Goal: Task Accomplishment & Management: Use online tool/utility

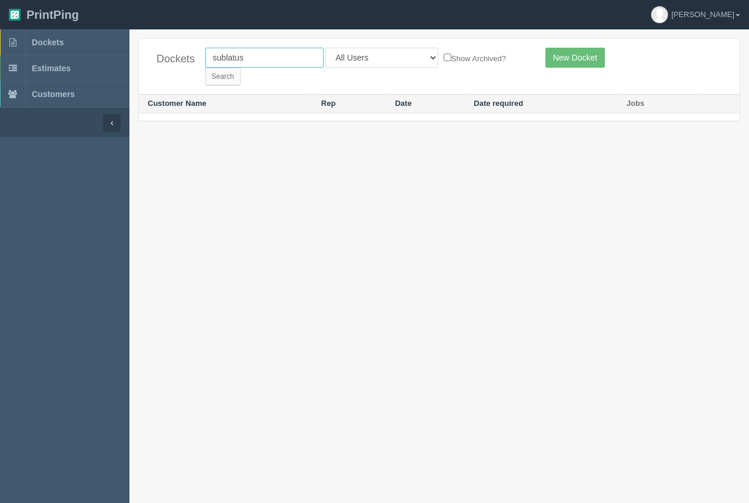
drag, startPoint x: 233, startPoint y: 60, endPoint x: 207, endPoint y: 58, distance: 26.5
click at [207, 58] on input "sublatus" at bounding box center [264, 58] width 118 height 20
type input "tiw"
click at [241, 68] on input "Search" at bounding box center [222, 77] width 35 height 18
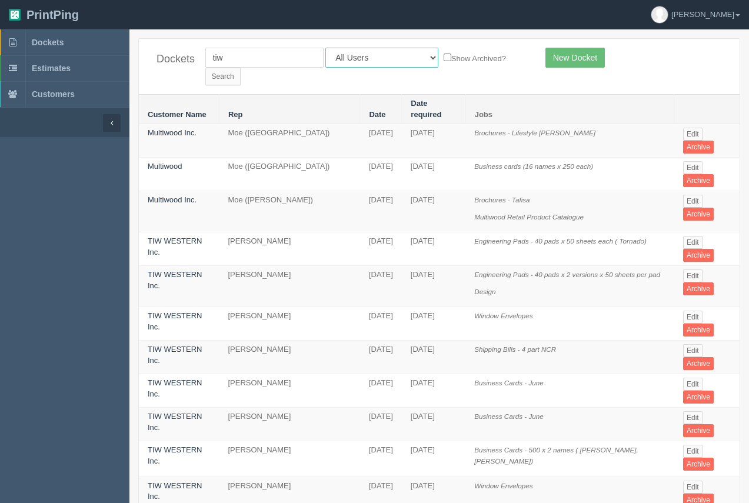
click at [364, 57] on select "All Users Ali Ali Test 1 Aly Amy Ankit Arif Brandon Dan France Greg Jim Mark Ma…" at bounding box center [381, 58] width 113 height 20
select select "6"
click at [325, 48] on select "All Users Ali Ali Test 1 Aly Amy Ankit Arif Brandon Dan France Greg Jim Mark Ma…" at bounding box center [381, 58] width 113 height 20
drag, startPoint x: 475, startPoint y: 58, endPoint x: 462, endPoint y: 62, distance: 14.0
click at [241, 68] on input "Search" at bounding box center [222, 77] width 35 height 18
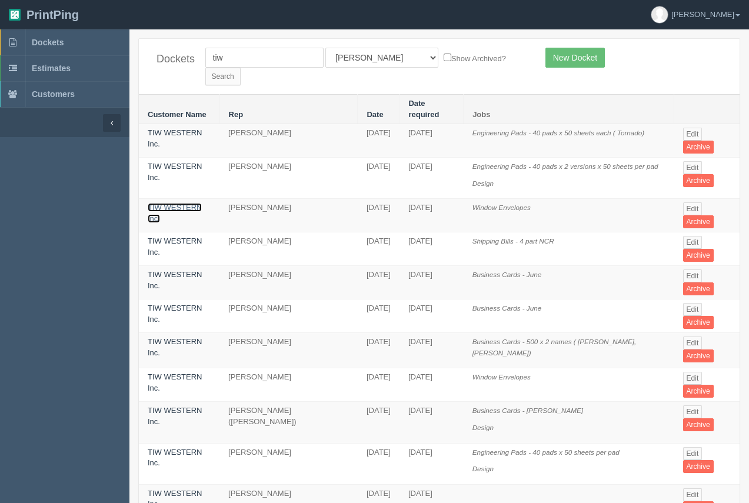
click at [181, 203] on link "TIW WESTERN Inc." at bounding box center [175, 213] width 54 height 20
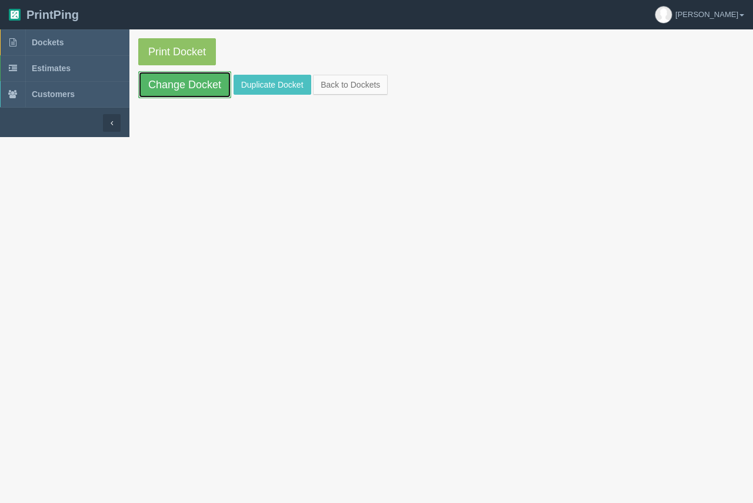
click at [199, 89] on link "Change Docket" at bounding box center [184, 84] width 93 height 27
